Goal: Find specific page/section: Find specific page/section

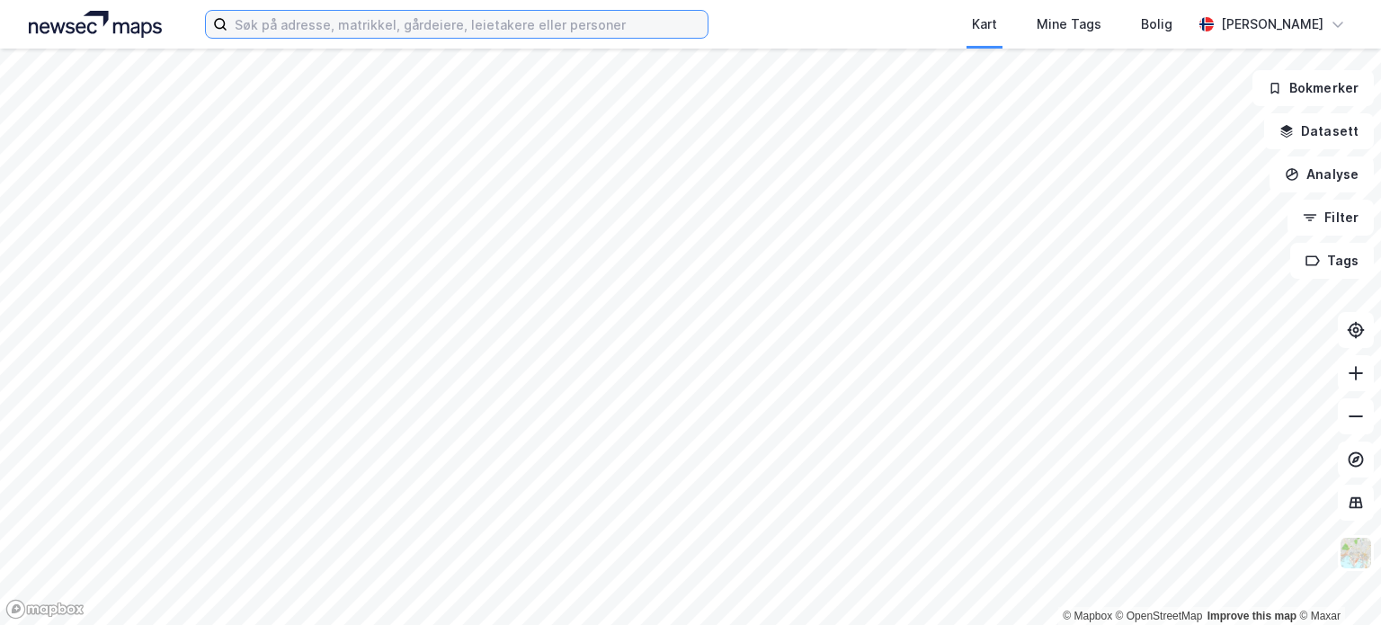
click at [281, 31] on input at bounding box center [468, 24] width 480 height 27
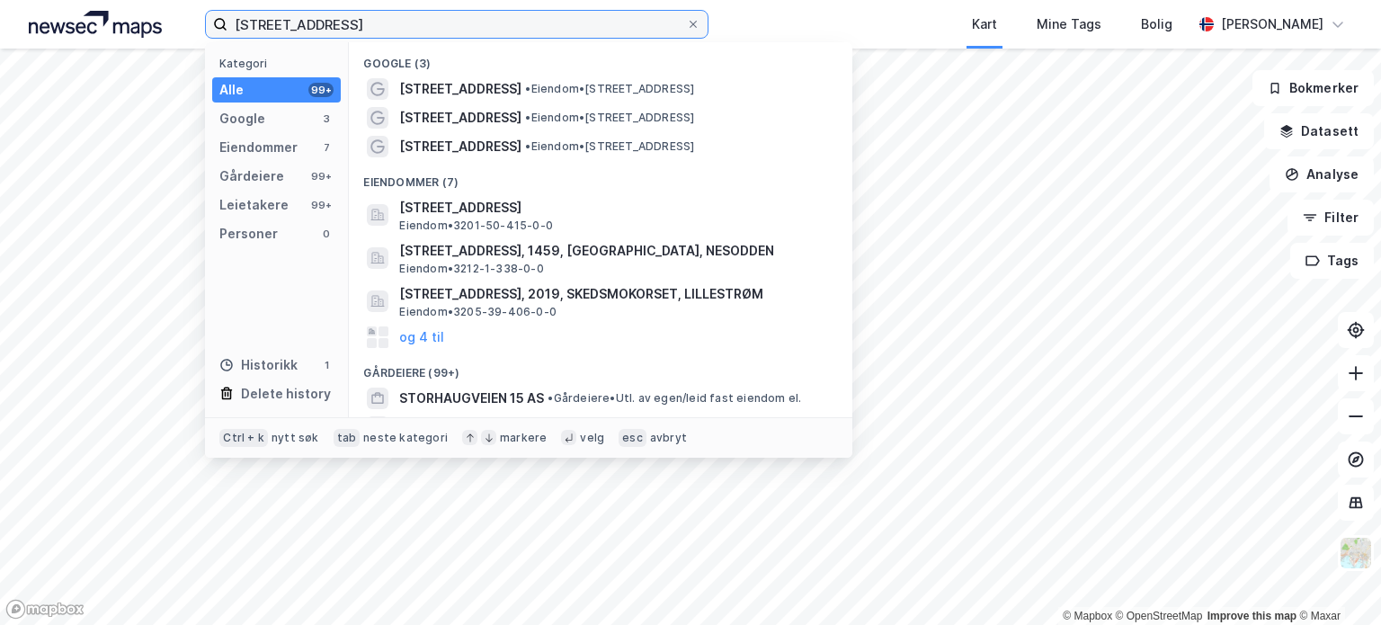
type input "[STREET_ADDRESS]"
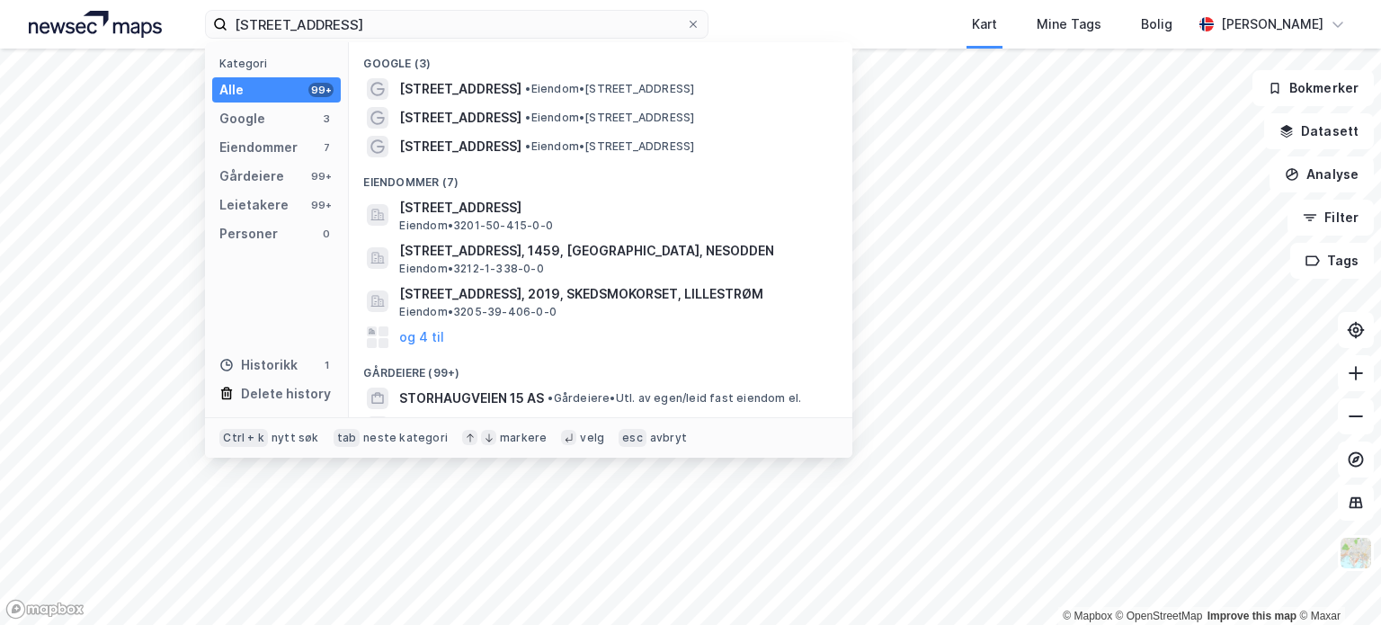
click at [472, 118] on span "[STREET_ADDRESS]" at bounding box center [460, 118] width 122 height 22
